Goal: Find specific page/section: Find specific page/section

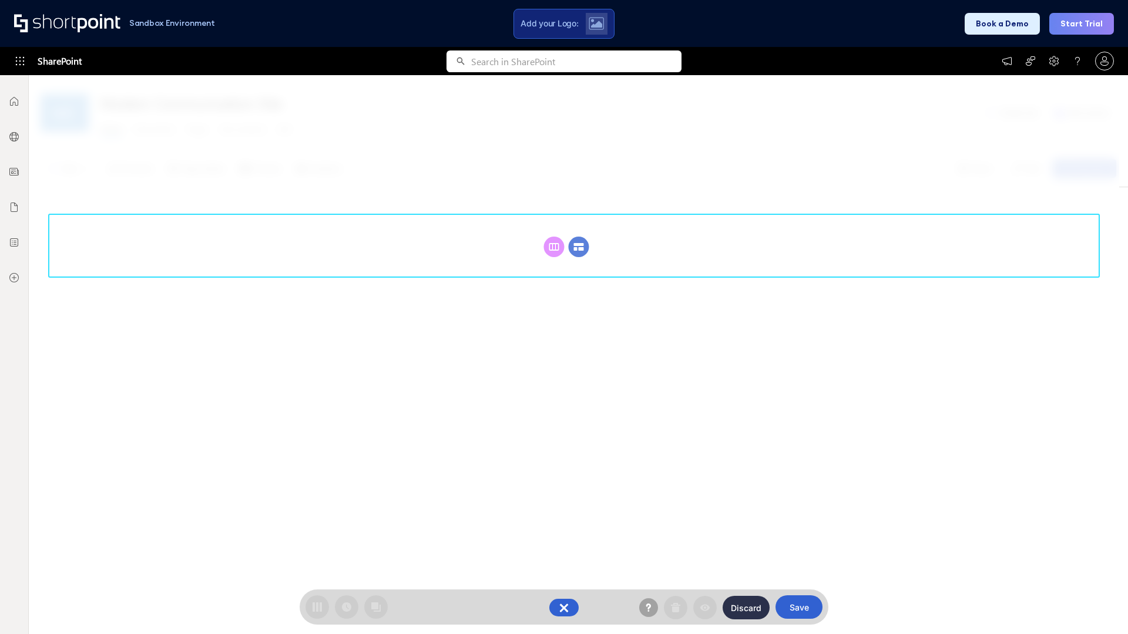
click at [579, 247] on circle at bounding box center [579, 247] width 21 height 21
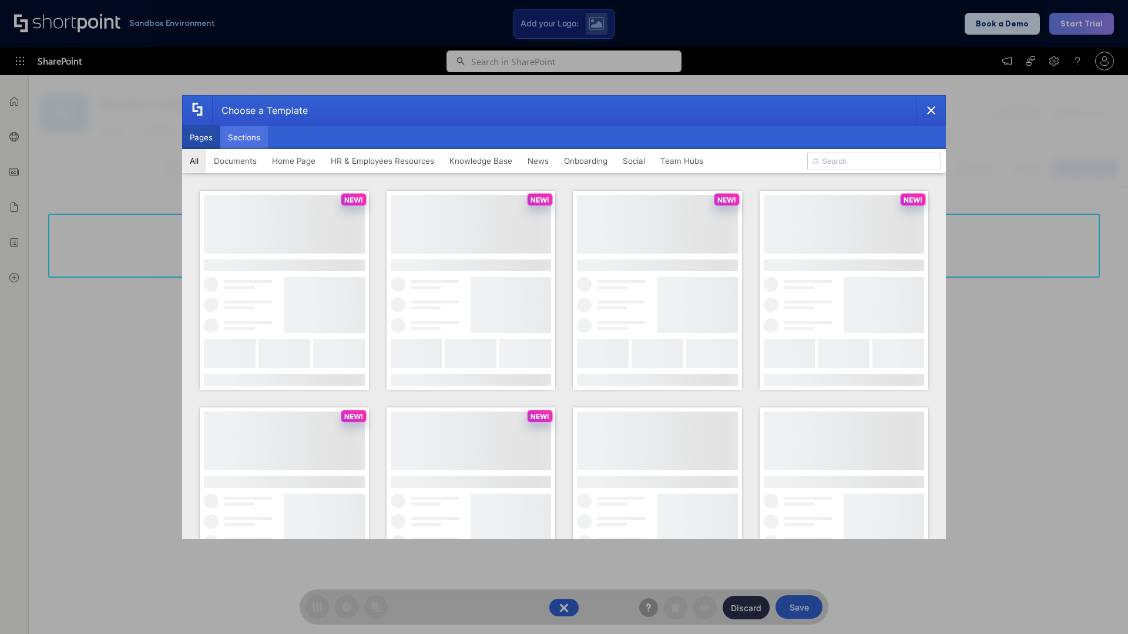
click at [244, 137] on button "Sections" at bounding box center [244, 137] width 48 height 23
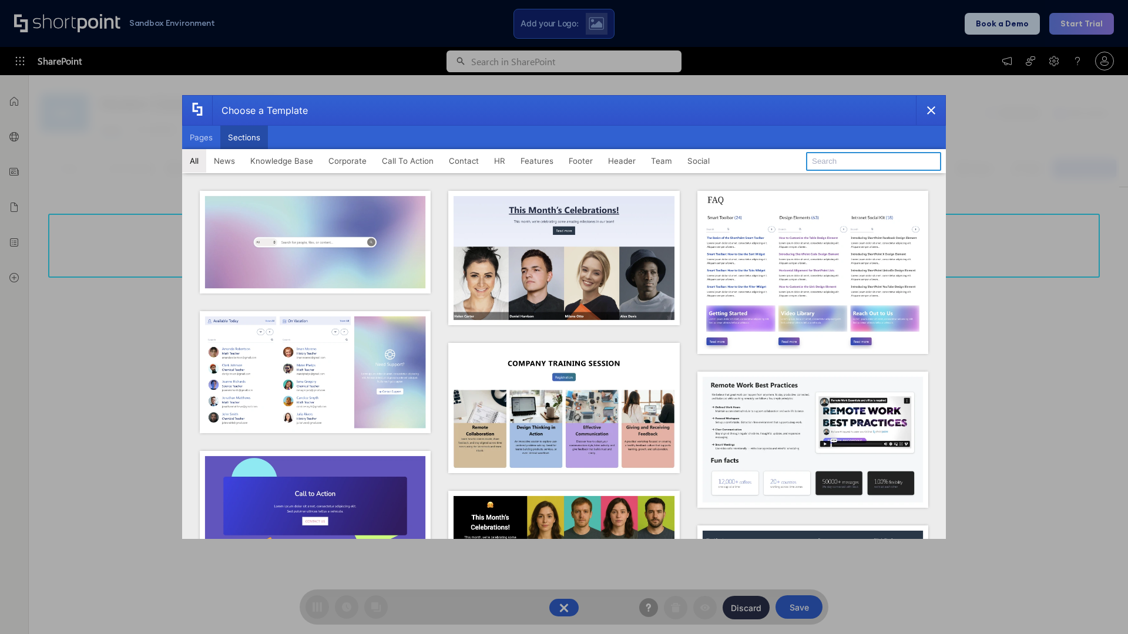
type input "Search"
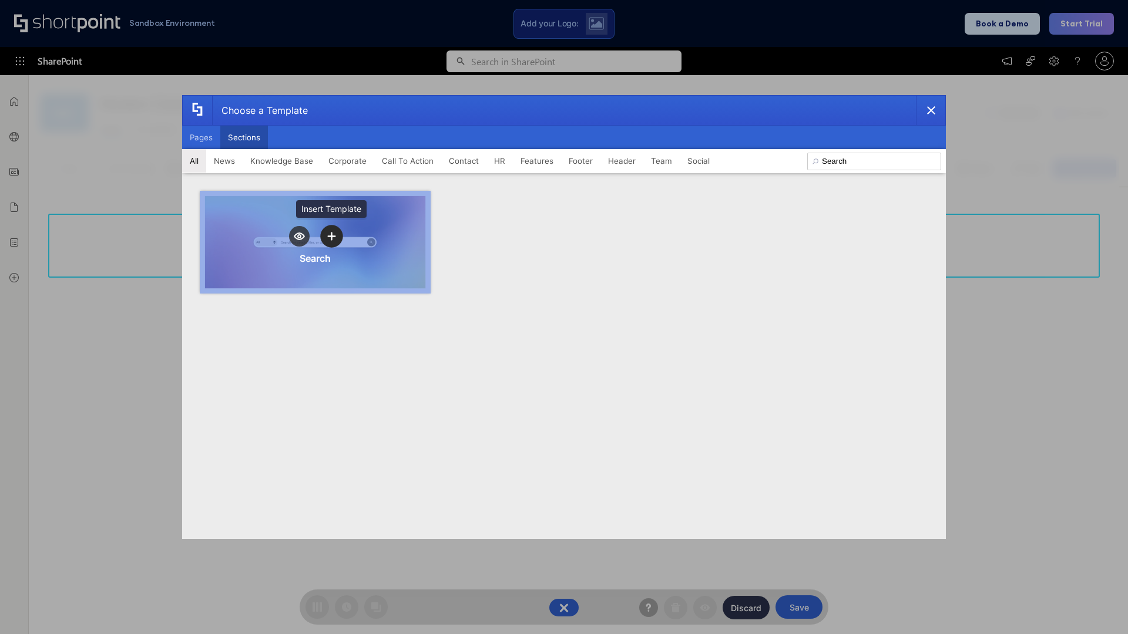
click at [331, 236] on icon "template selector" at bounding box center [331, 237] width 8 height 8
